Goal: Information Seeking & Learning: Learn about a topic

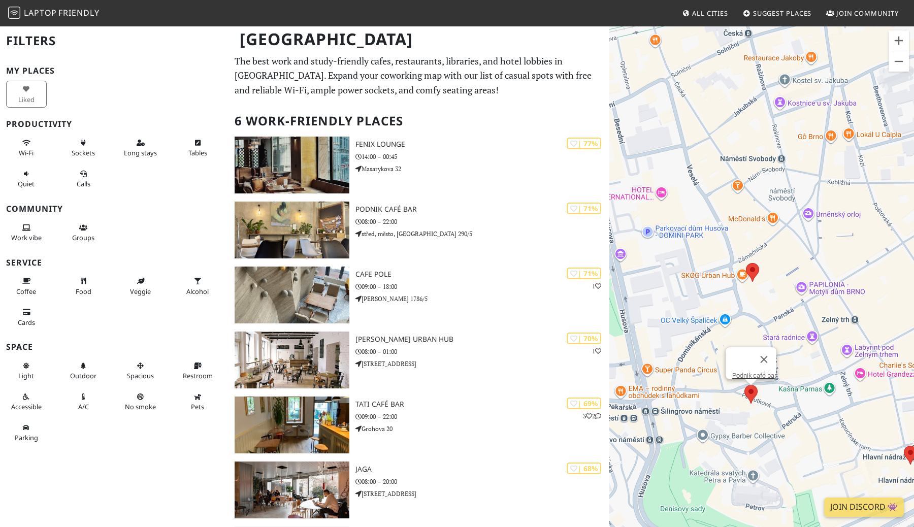
click at [745, 385] on area at bounding box center [745, 385] width 0 height 0
click at [746, 263] on area at bounding box center [746, 263] width 0 height 0
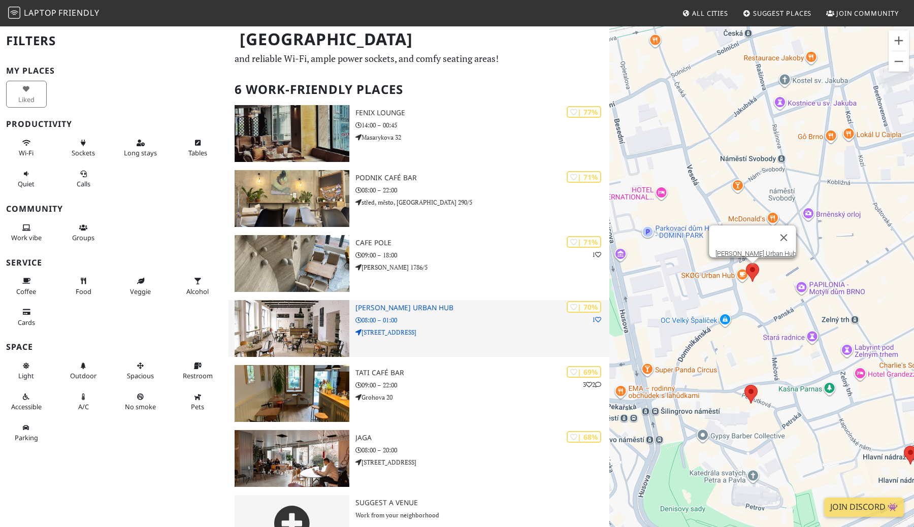
scroll to position [33, 0]
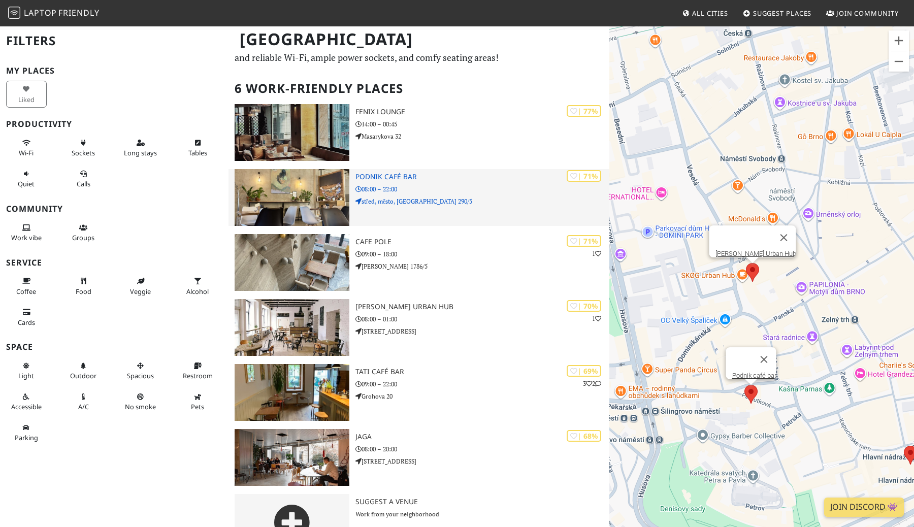
click at [304, 201] on img at bounding box center [292, 197] width 115 height 57
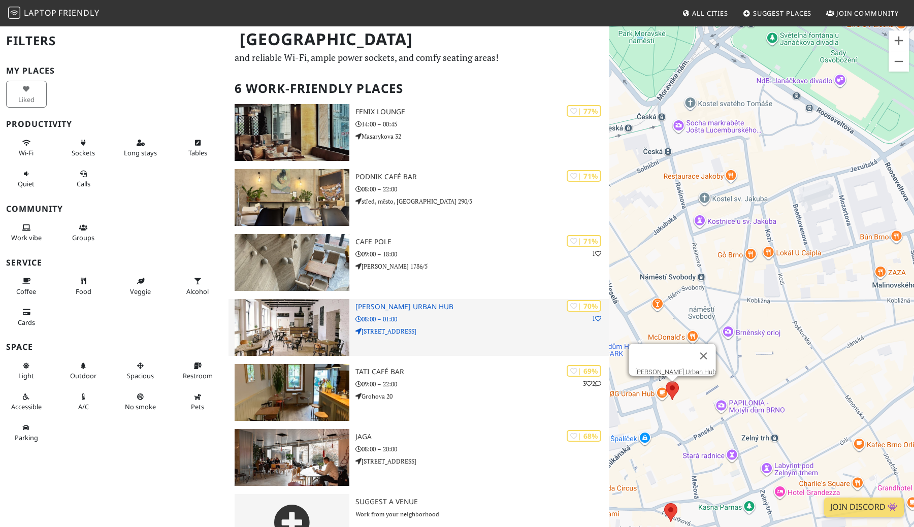
click at [476, 311] on div "| 70% 1 SKØG Urban Hub 08:00 – 01:00 5, Dominikánské nám. 187" at bounding box center [483, 327] width 254 height 57
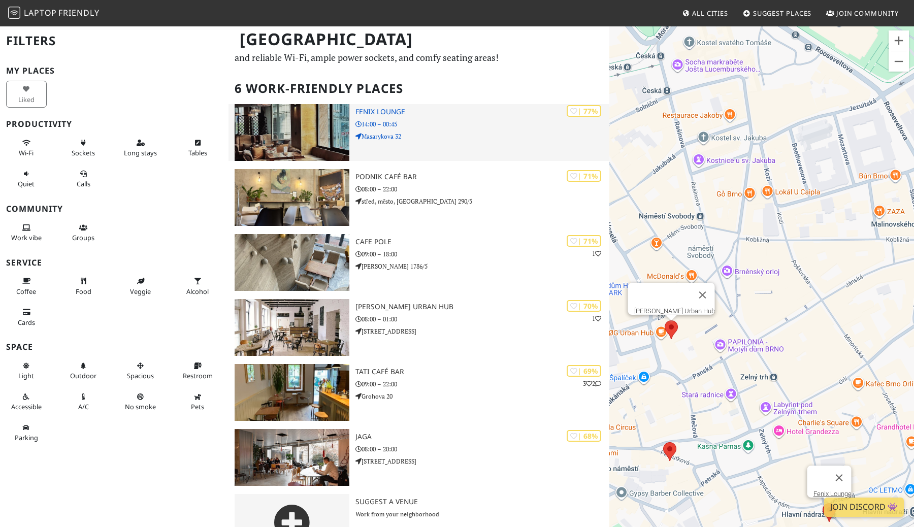
click at [404, 139] on p "Masarykova 32" at bounding box center [483, 137] width 254 height 10
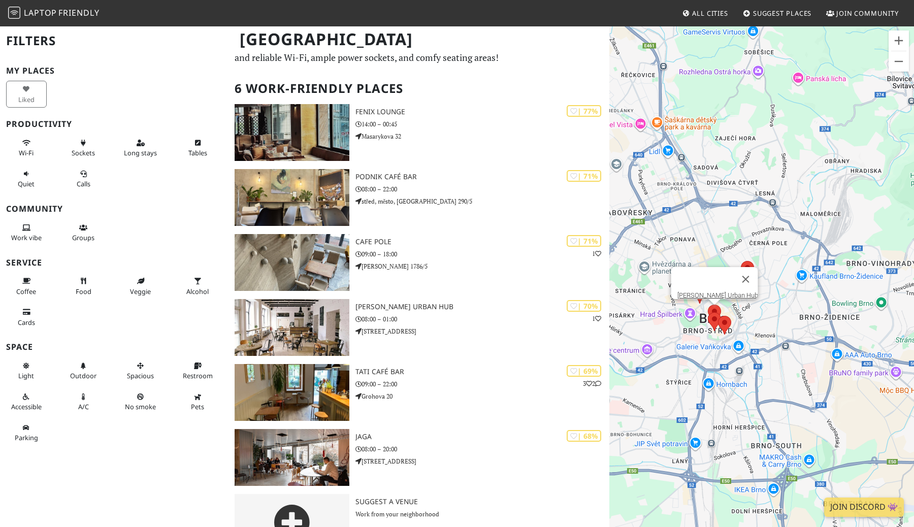
drag, startPoint x: 718, startPoint y: 350, endPoint x: 697, endPoint y: 327, distance: 31.3
click at [697, 327] on div "SKØG Urban Hub" at bounding box center [762, 288] width 305 height 527
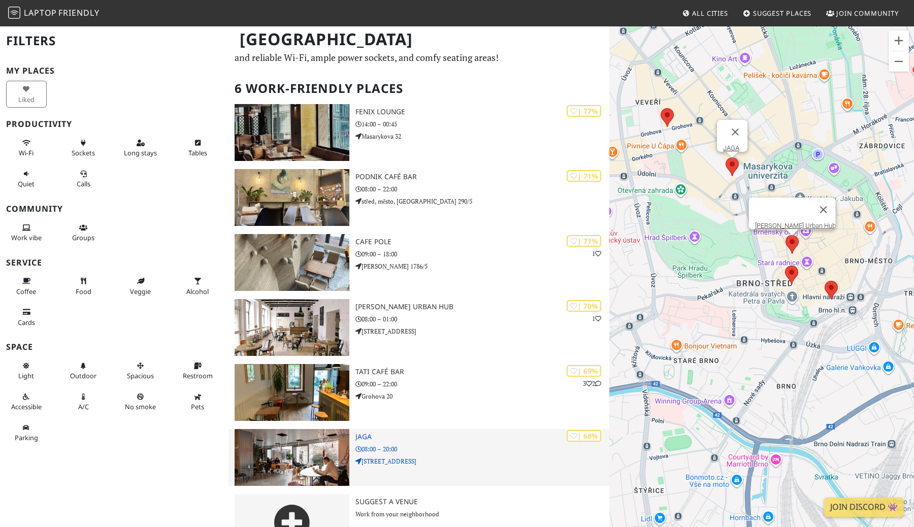
click at [455, 457] on p "Žerotínovo nám. 533/6" at bounding box center [483, 462] width 254 height 10
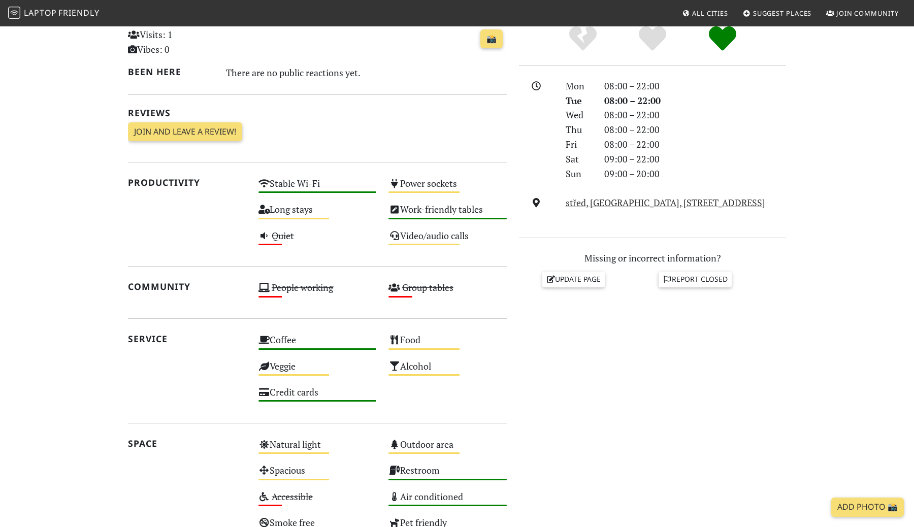
scroll to position [244, 0]
click at [273, 215] on div "Long stays Medium" at bounding box center [317, 215] width 131 height 26
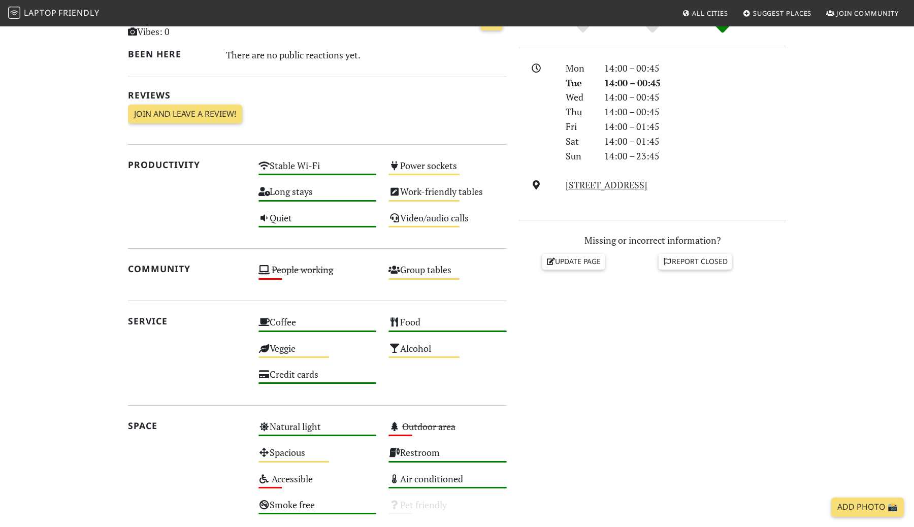
scroll to position [274, 0]
